Goal: Task Accomplishment & Management: Use online tool/utility

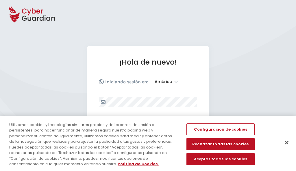
select select "América"
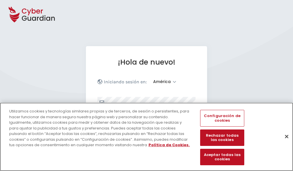
scroll to position [75, 0]
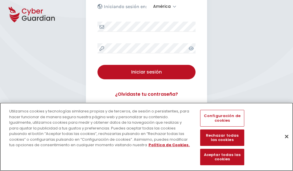
click at [284, 143] on button "Cerrar" at bounding box center [287, 136] width 13 height 13
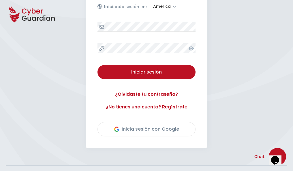
scroll to position [131, 0]
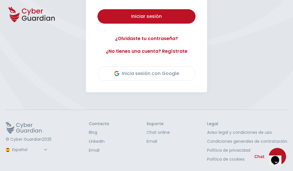
click at [98, 9] on button "Iniciar sesión" at bounding box center [147, 16] width 98 height 14
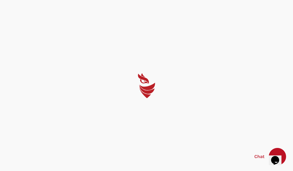
select select "English"
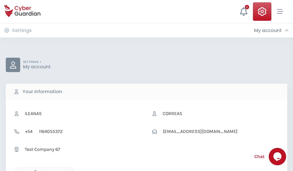
click at [34, 171] on icon "button" at bounding box center [33, 172] width 5 height 5
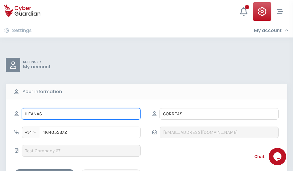
click at [81, 114] on input "ILEANAS" at bounding box center [81, 114] width 119 height 12
type input "I"
type input "Petrona"
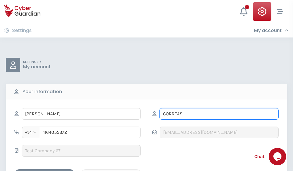
click at [219, 114] on input "CORREAS" at bounding box center [219, 114] width 119 height 12
type input "C"
type input "Solís"
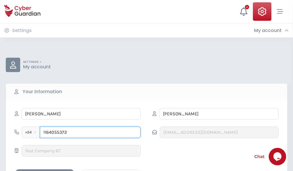
click at [90, 133] on input "1164055372" at bounding box center [90, 133] width 101 height 12
type input "1"
type input "4927782354"
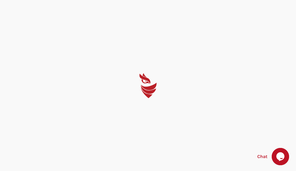
select select "English"
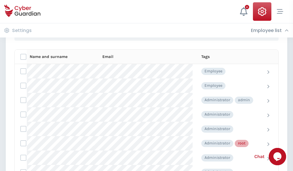
scroll to position [290, 0]
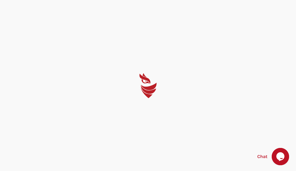
select select "English"
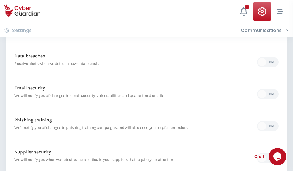
scroll to position [304, 0]
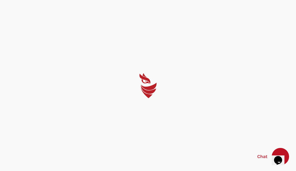
select select "English"
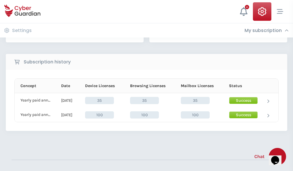
scroll to position [161, 0]
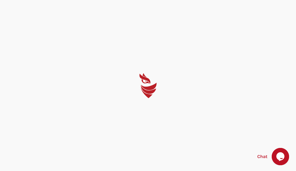
select select "English"
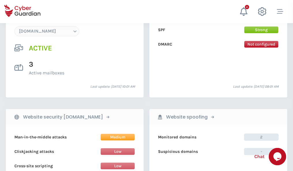
scroll to position [615, 0]
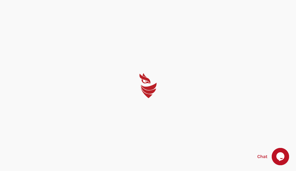
select select "English"
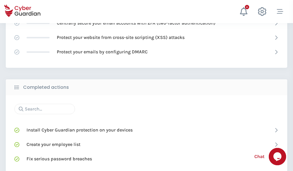
scroll to position [385, 0]
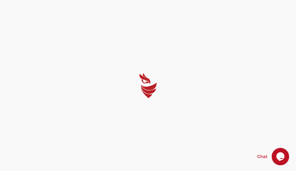
select select "English"
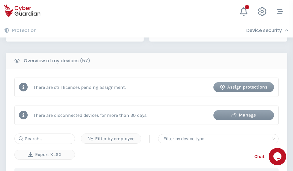
scroll to position [559, 0]
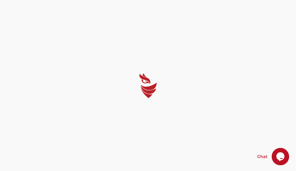
select select "English"
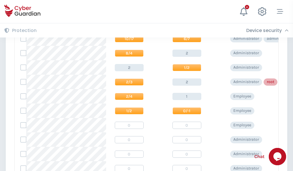
scroll to position [291, 0]
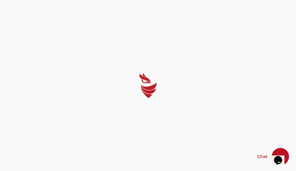
select select "English"
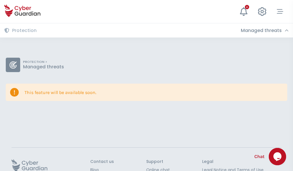
scroll to position [38, 0]
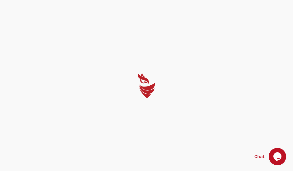
select select "English"
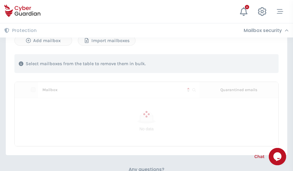
scroll to position [247, 0]
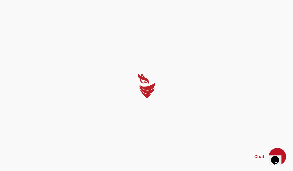
select select "English"
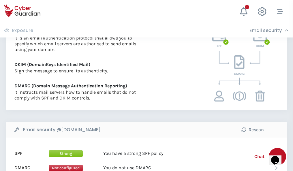
scroll to position [312, 0]
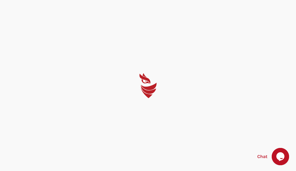
select select "English"
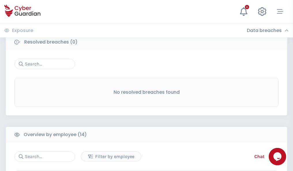
scroll to position [521, 0]
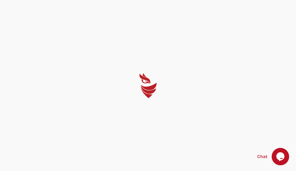
select select "English"
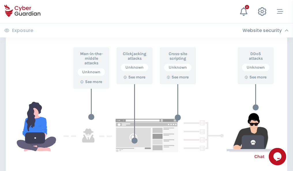
scroll to position [314, 0]
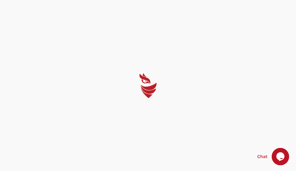
select select "English"
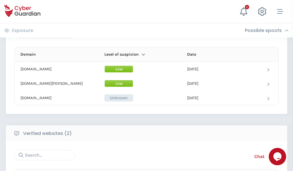
scroll to position [346, 0]
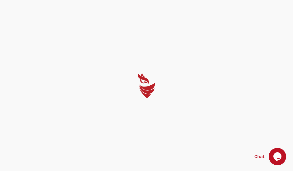
select select "English"
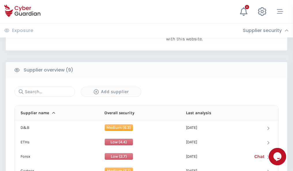
scroll to position [403, 0]
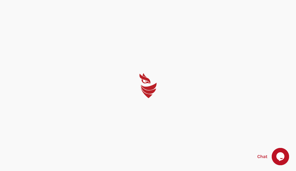
select select "English"
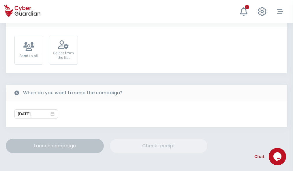
scroll to position [211, 0]
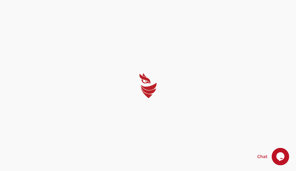
select select "English"
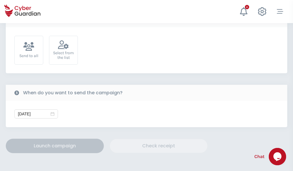
scroll to position [211, 0]
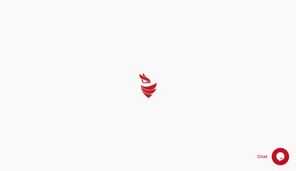
select select "English"
